Goal: Find specific page/section: Find specific page/section

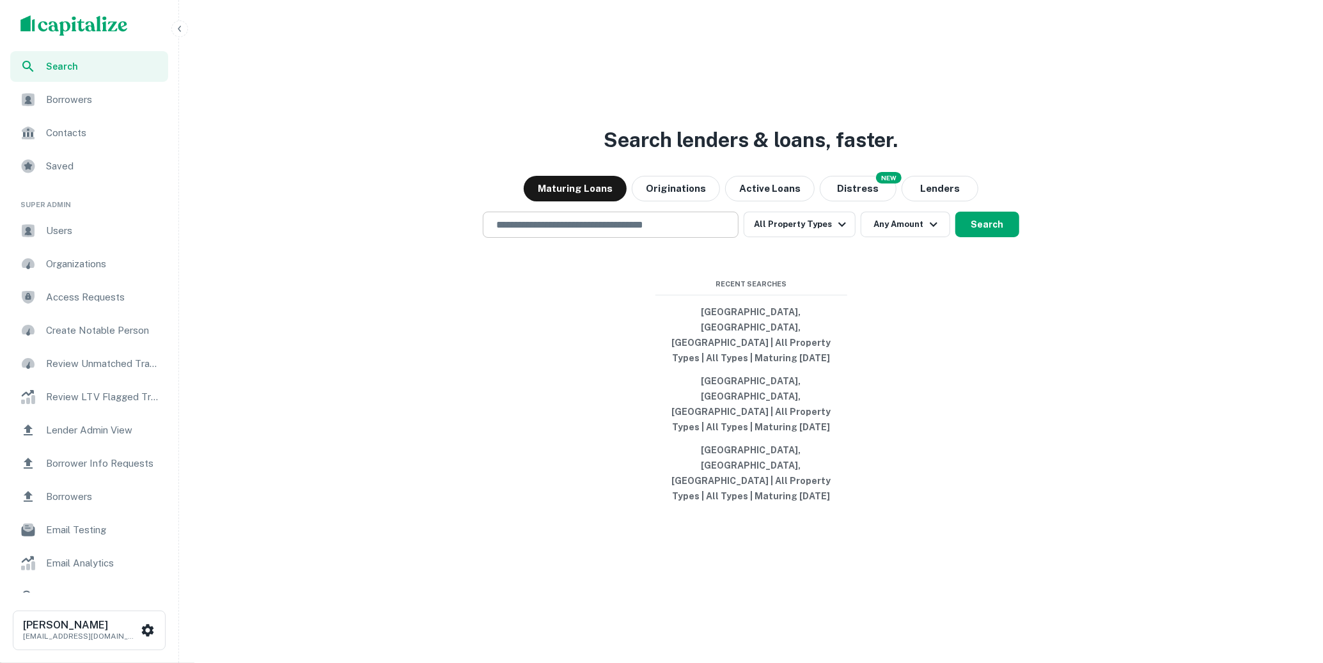
click at [579, 232] on input "text" at bounding box center [611, 224] width 244 height 15
click at [90, 237] on span "Users" at bounding box center [103, 230] width 114 height 15
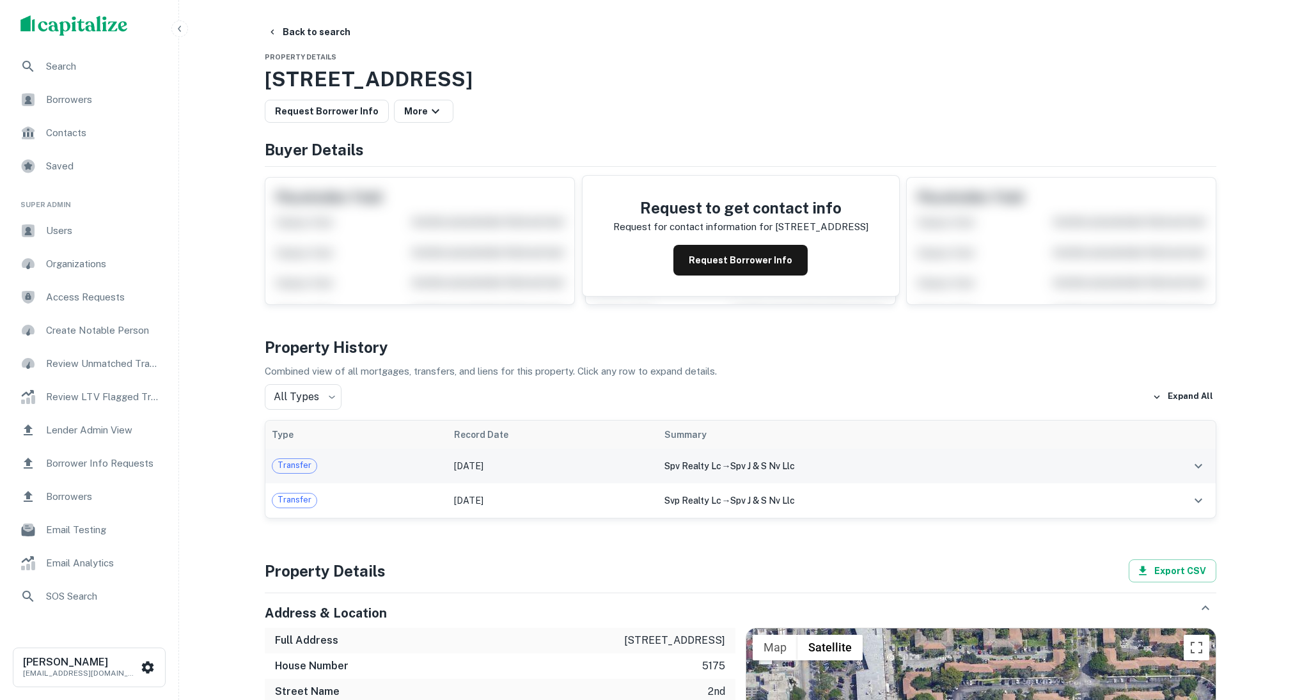
click at [1180, 469] on td at bounding box center [1162, 466] width 108 height 35
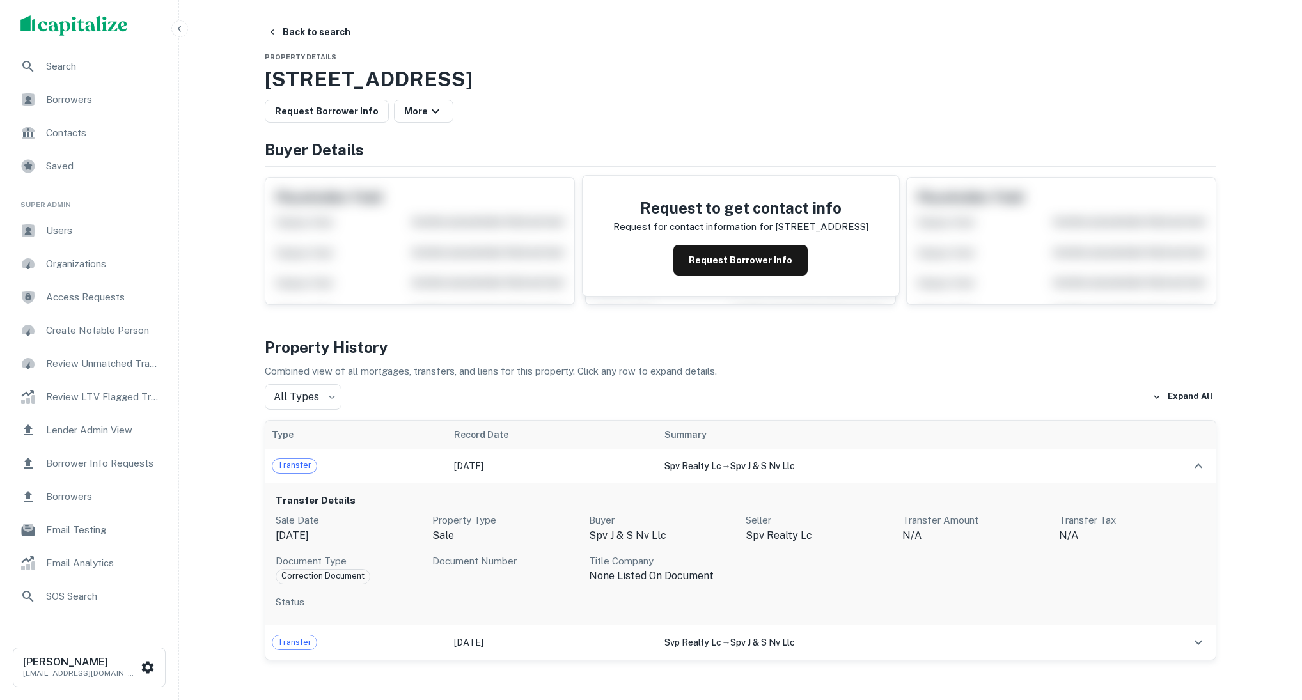
scroll to position [75, 0]
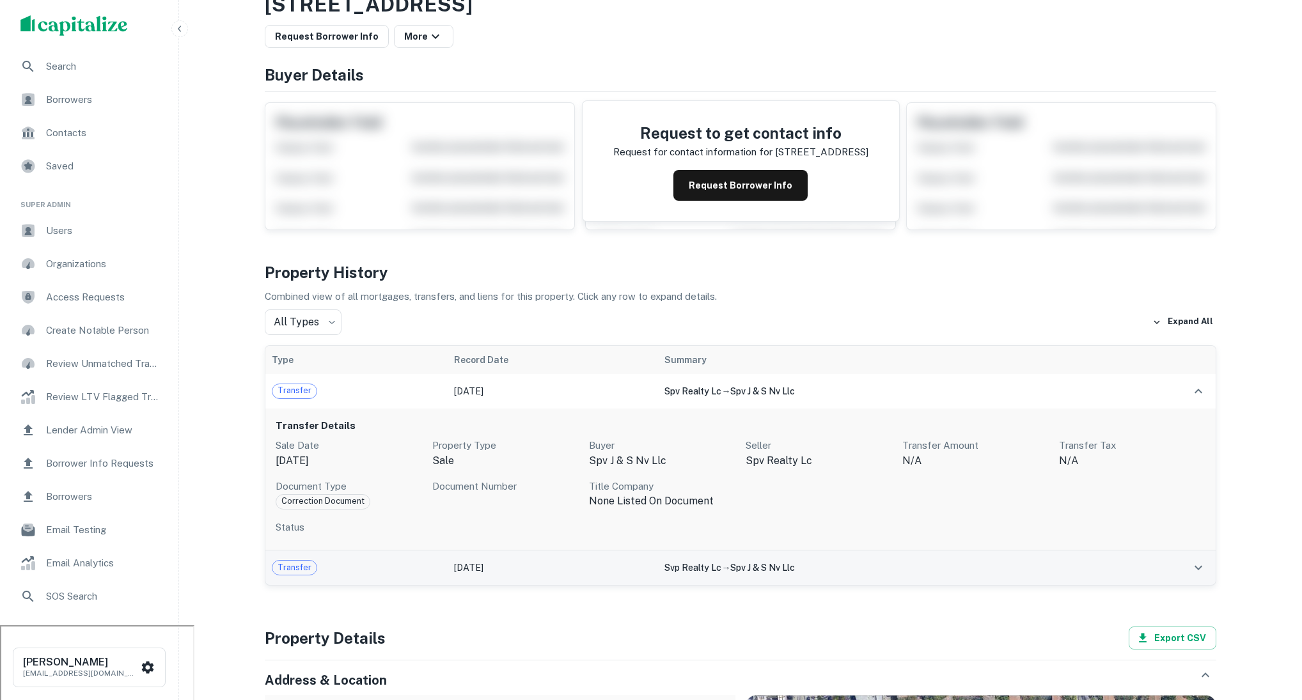
click at [1121, 582] on td at bounding box center [1162, 568] width 108 height 35
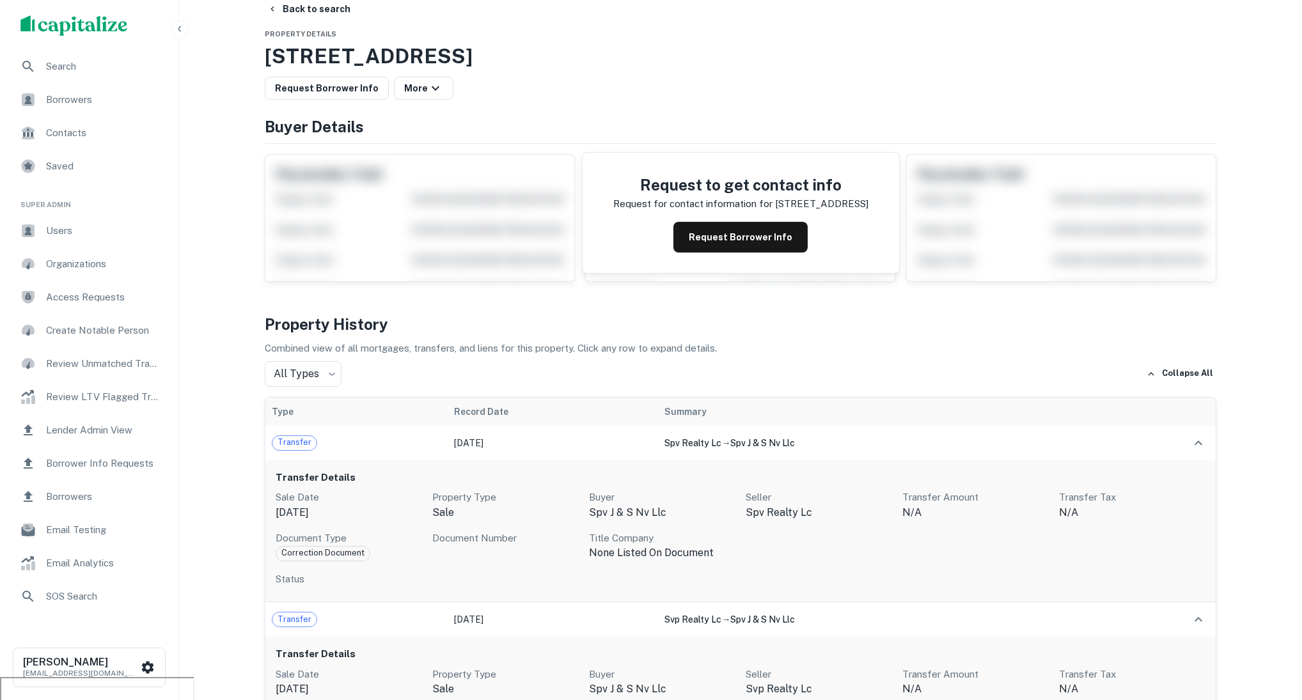
scroll to position [0, 0]
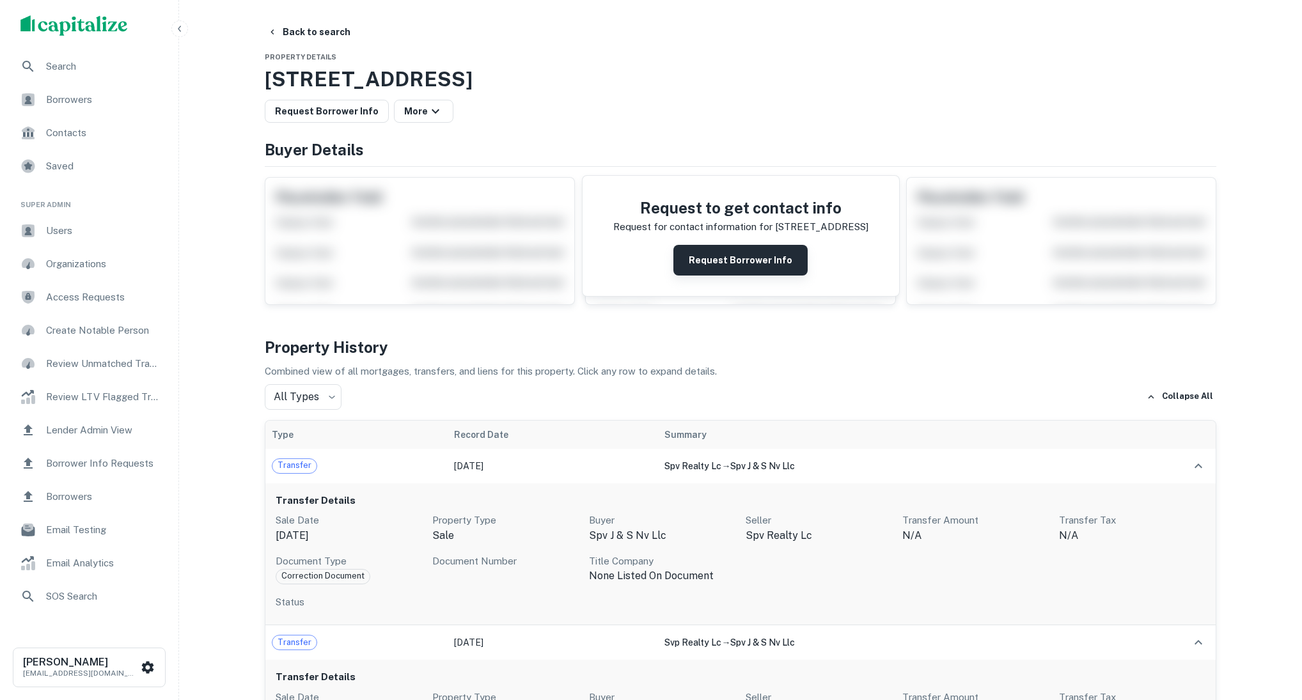
click at [758, 271] on button "Request Borrower Info" at bounding box center [740, 260] width 134 height 31
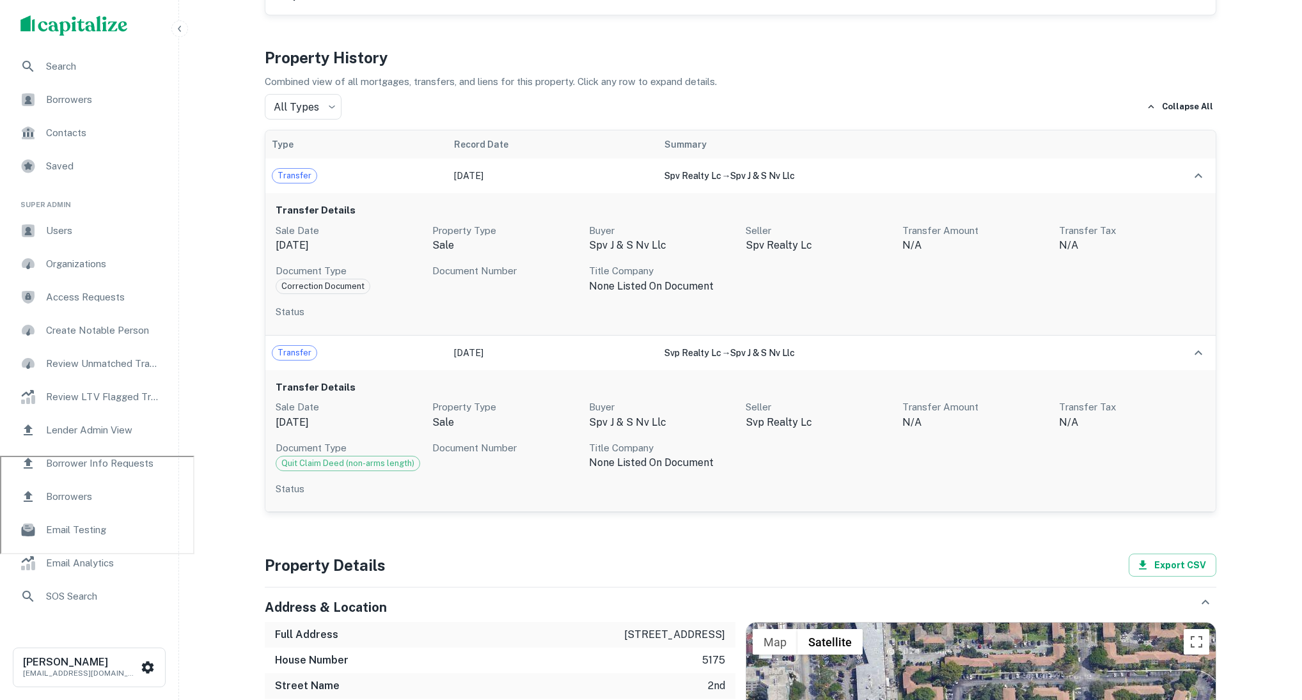
scroll to position [246, 0]
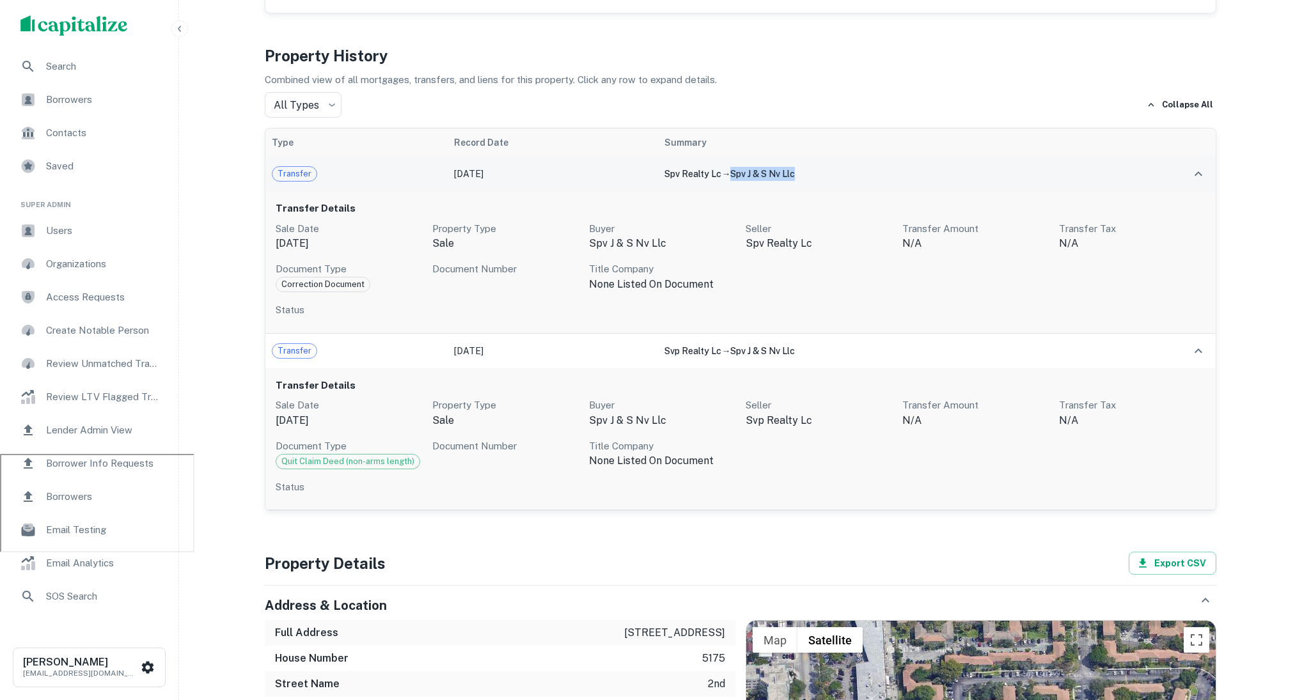
drag, startPoint x: 788, startPoint y: 175, endPoint x: 723, endPoint y: 171, distance: 64.7
click at [723, 171] on div "spv realty lc → spv j & s nv llc" at bounding box center [882, 174] width 436 height 14
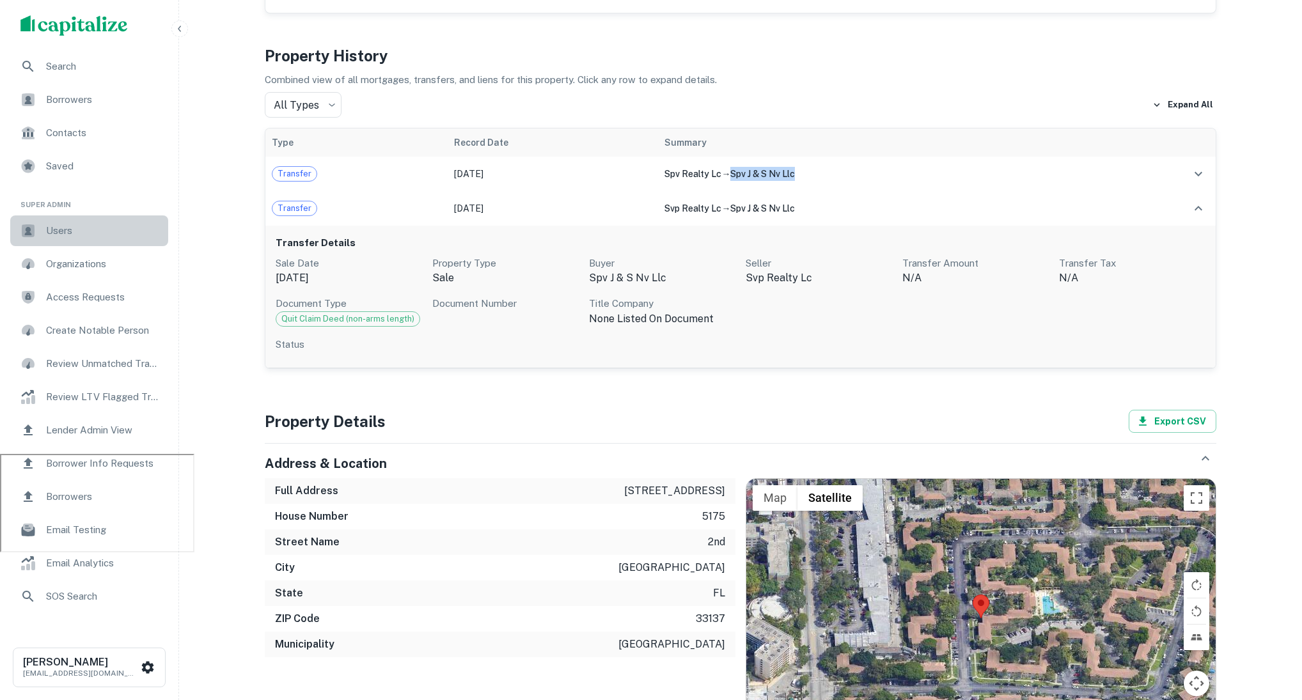
click at [134, 233] on span "Users" at bounding box center [103, 230] width 114 height 15
